Goal: Task Accomplishment & Management: Manage account settings

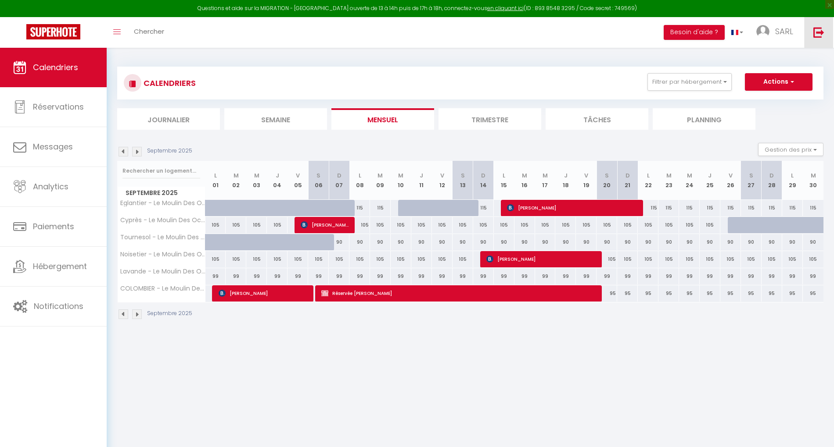
click at [815, 27] on img at bounding box center [818, 32] width 11 height 11
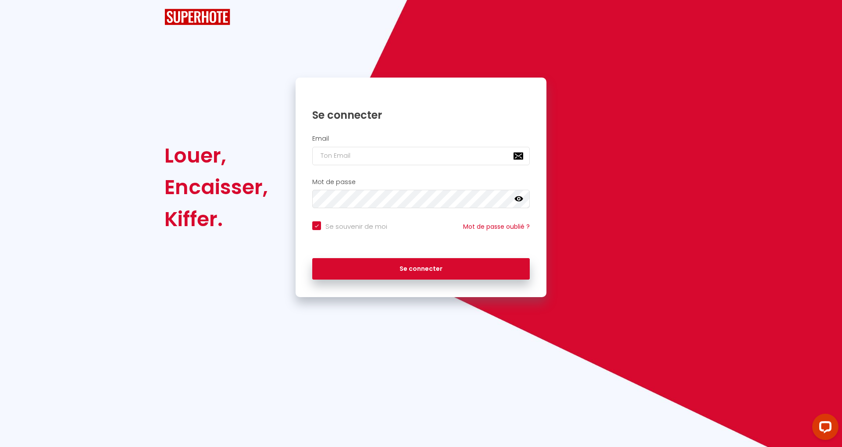
checkbox input "true"
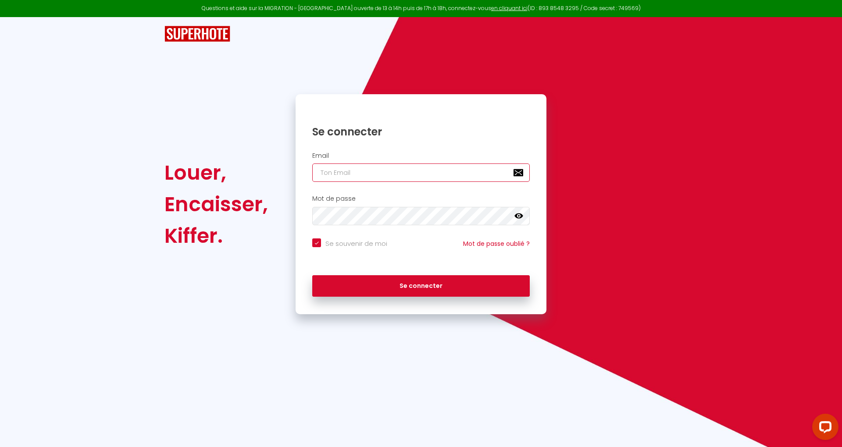
drag, startPoint x: 415, startPoint y: 173, endPoint x: 420, endPoint y: 175, distance: 6.3
click at [415, 172] on input "email" at bounding box center [421, 173] width 218 height 18
paste input "Contactbekasogroup@gmail.com"
type input "Contactbekasogroup@gmail.com"
checkbox input "true"
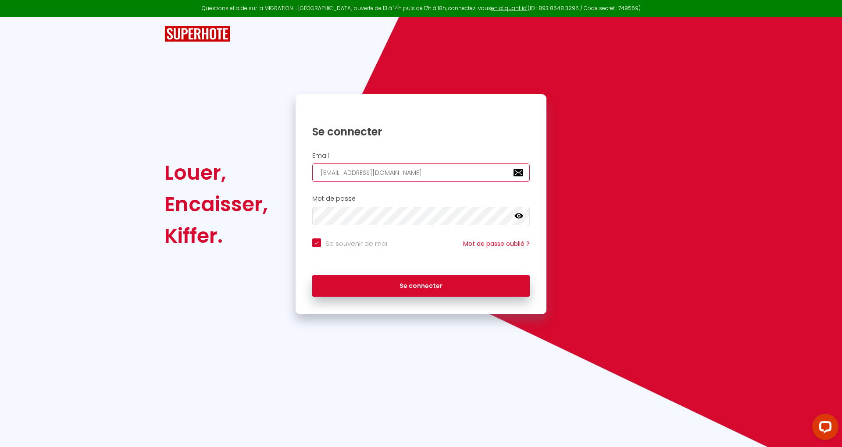
type input "Contactbekasogroup@gmail.com"
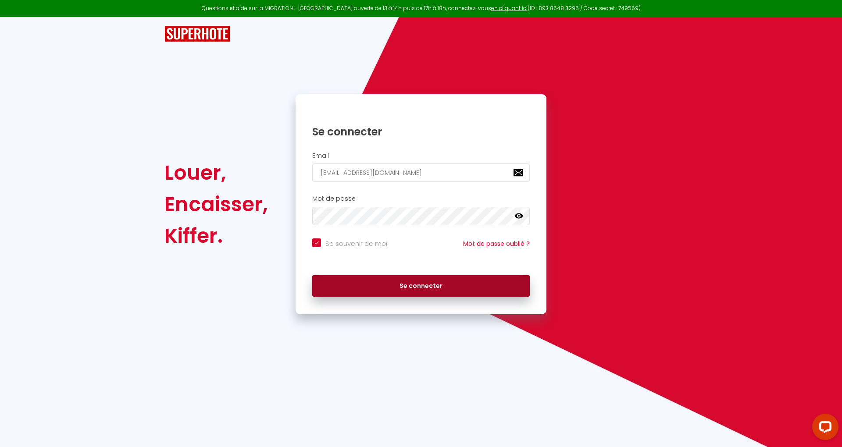
click at [440, 280] on button "Se connecter" at bounding box center [421, 287] width 218 height 22
checkbox input "true"
